Goal: Find specific page/section: Find specific page/section

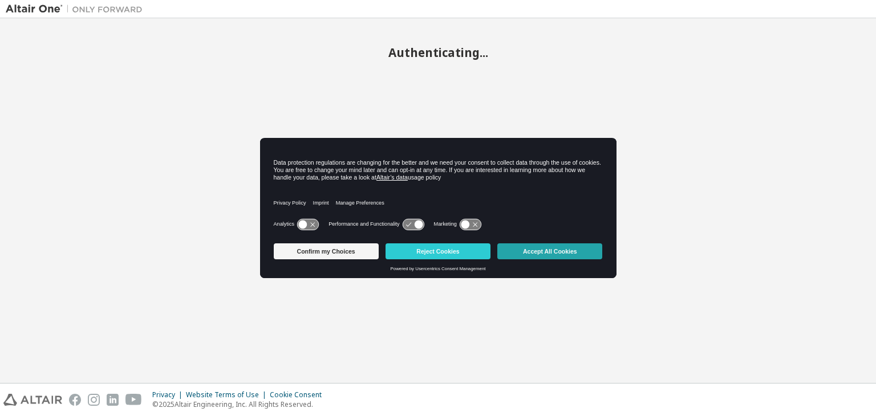
click at [551, 251] on button "Accept All Cookies" at bounding box center [549, 251] width 105 height 16
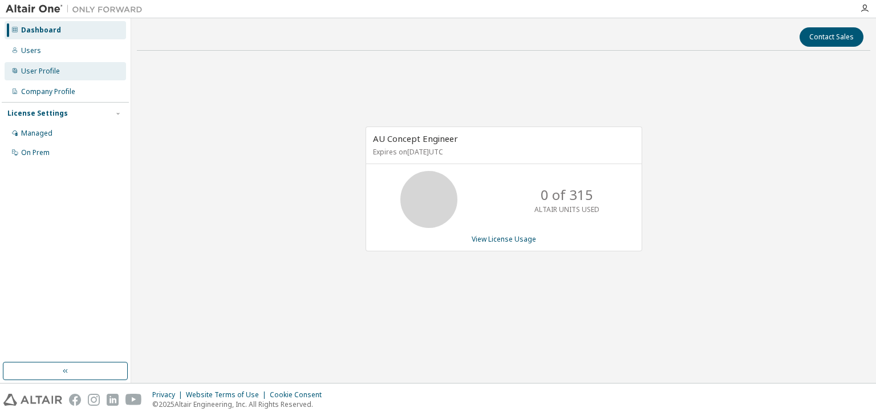
click at [42, 74] on div "User Profile" at bounding box center [40, 71] width 39 height 9
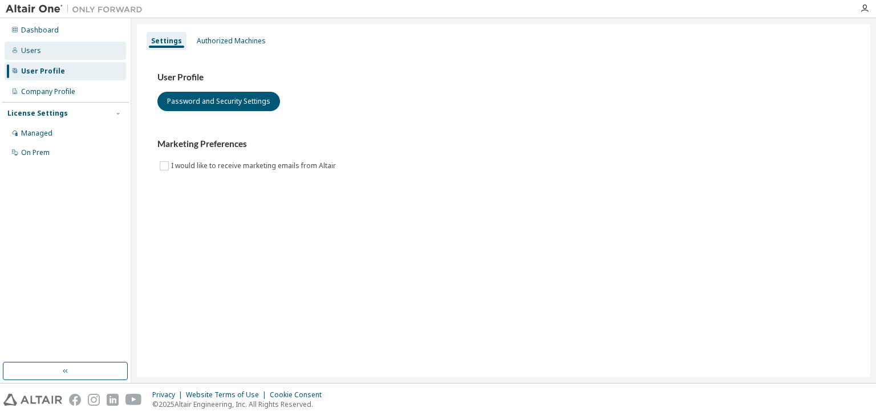
click at [35, 55] on div "Users" at bounding box center [31, 50] width 20 height 9
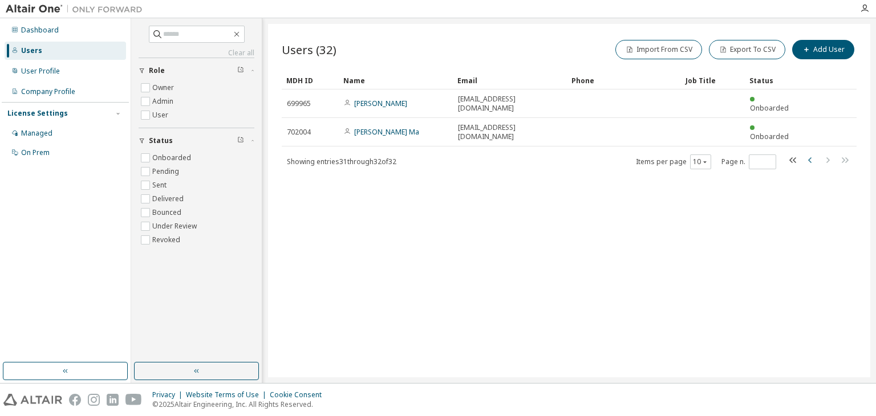
click at [807, 153] on icon "button" at bounding box center [810, 160] width 14 height 14
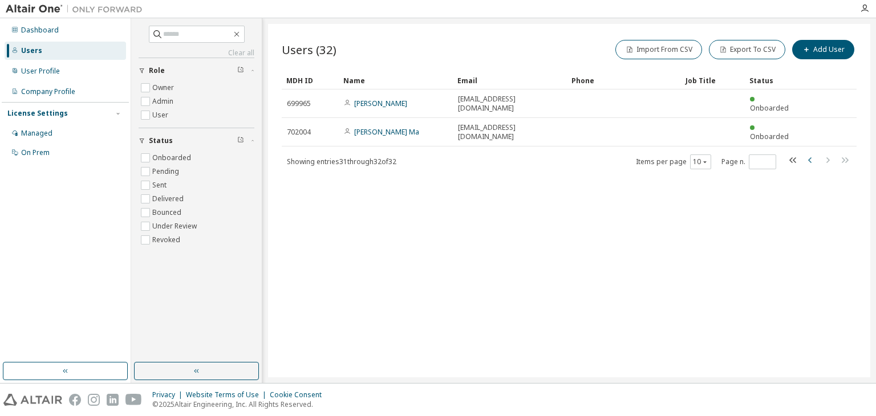
click at [808, 153] on icon "button" at bounding box center [810, 160] width 14 height 14
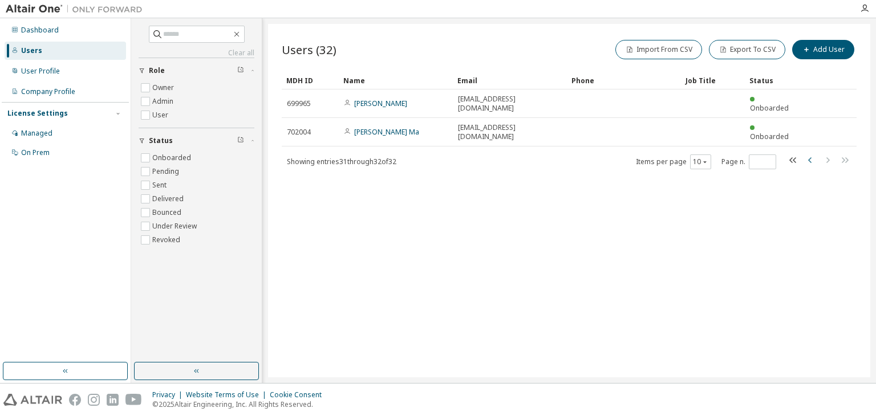
click at [807, 153] on icon "button" at bounding box center [810, 160] width 14 height 14
type input "*"
